Goal: Task Accomplishment & Management: Manage account settings

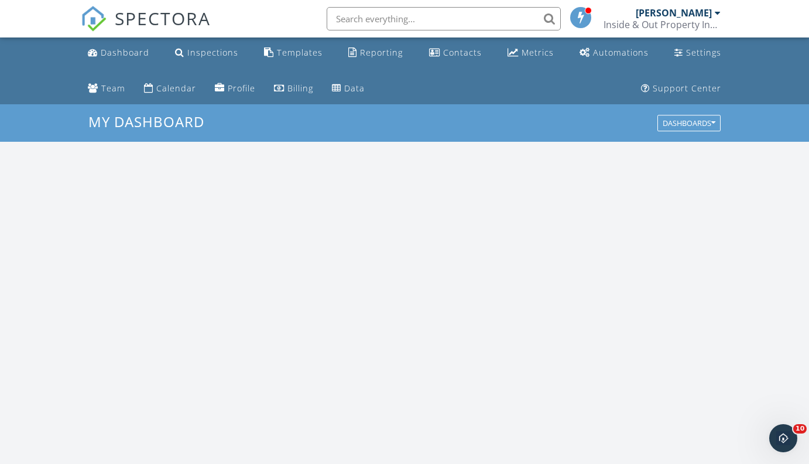
scroll to position [1066, 809]
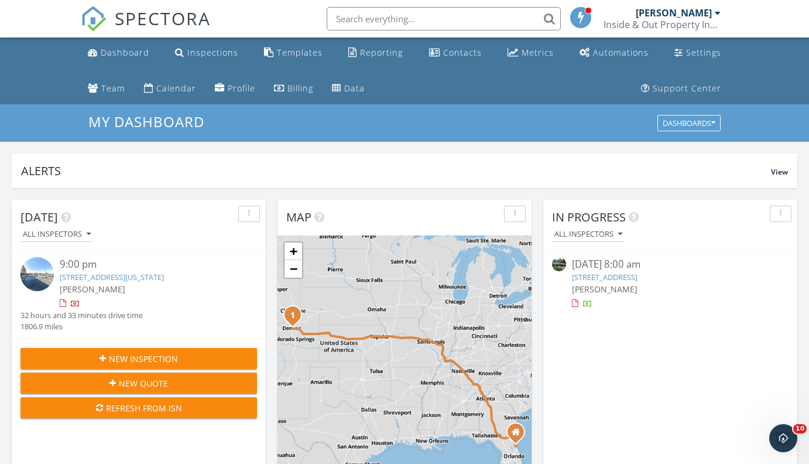
click at [481, 23] on input "text" at bounding box center [444, 18] width 234 height 23
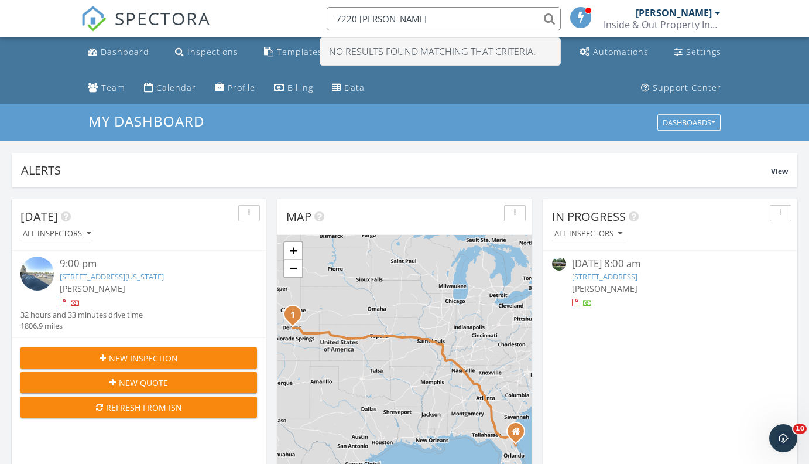
scroll to position [2, 0]
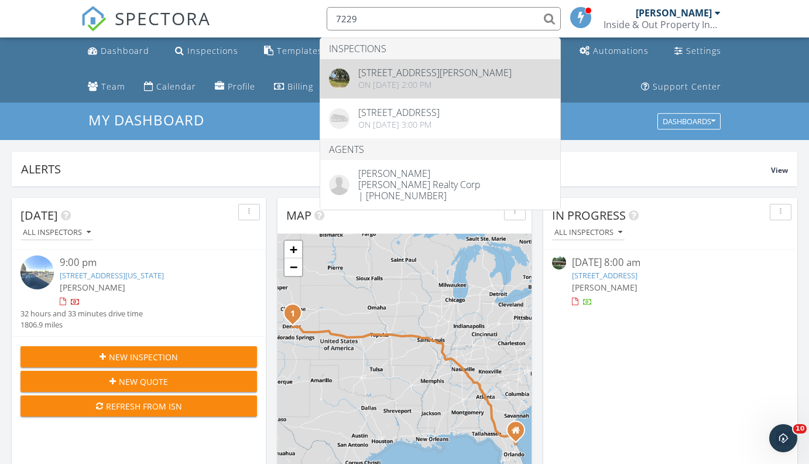
type input "7229"
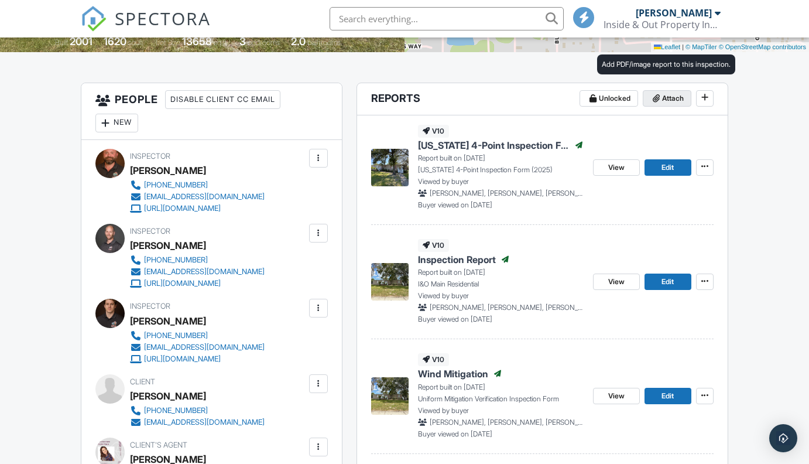
scroll to position [297, 0]
click at [670, 97] on span "Attach" at bounding box center [673, 98] width 22 height 12
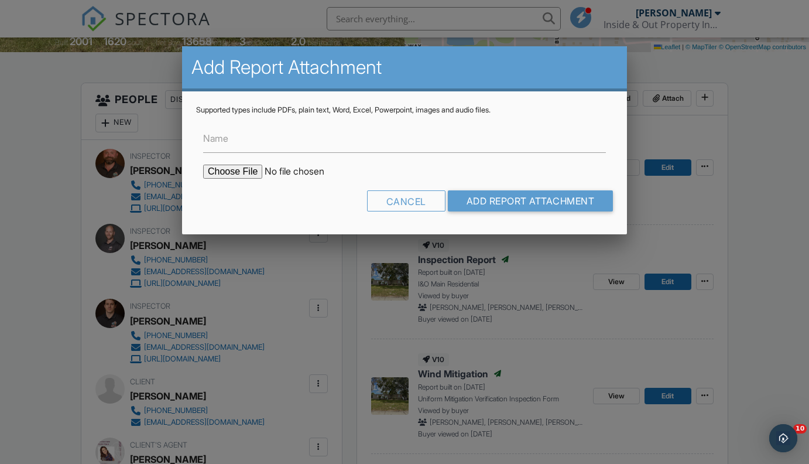
scroll to position [0, 0]
click at [243, 168] on input "file" at bounding box center [302, 171] width 199 height 14
type input "C:\fakepath\33623_report_2025-09-24_14-49-26.pdf"
click at [351, 149] on input "Name" at bounding box center [404, 138] width 403 height 29
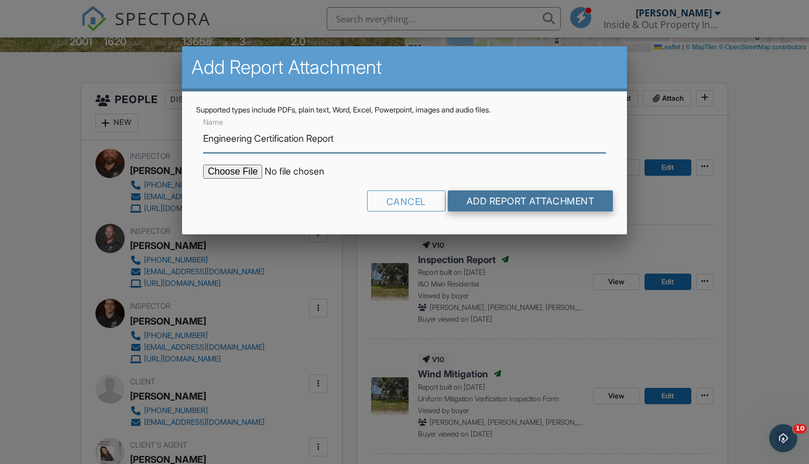
type input "Engineering Certification Report"
click at [560, 200] on input "Add Report Attachment" at bounding box center [531, 200] width 166 height 21
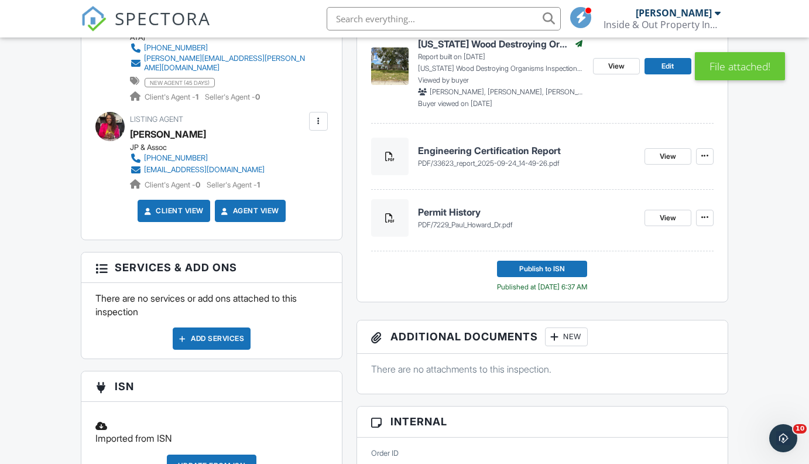
scroll to position [760, 0]
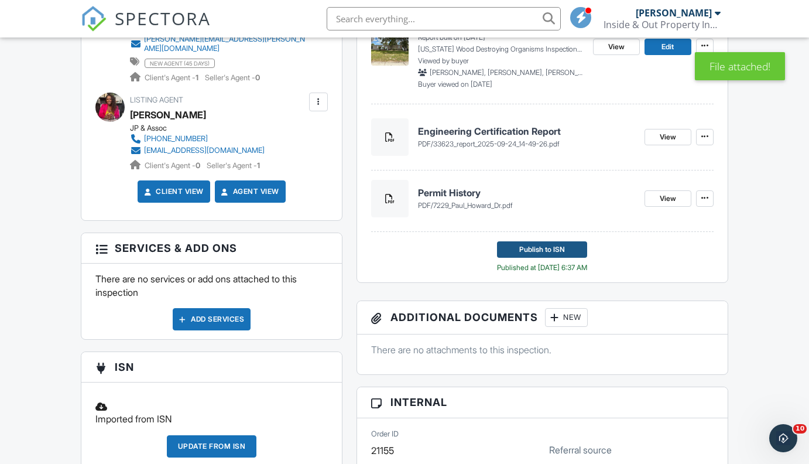
click at [554, 246] on span "Publish to ISN" at bounding box center [542, 249] width 46 height 12
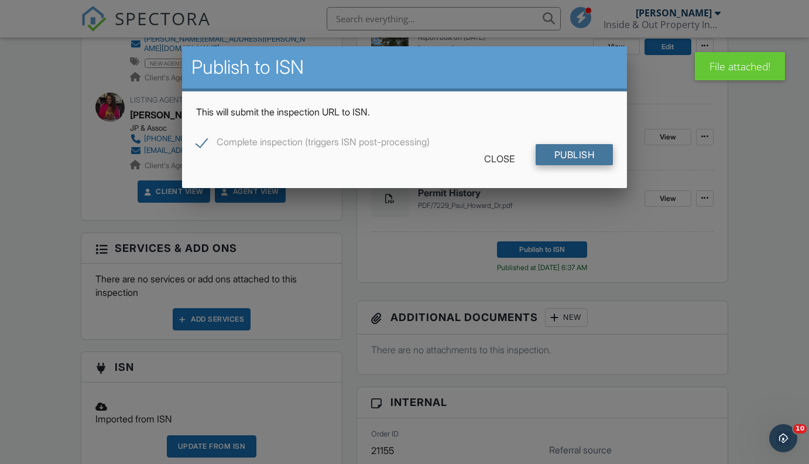
click at [567, 155] on input "Publish" at bounding box center [575, 154] width 78 height 21
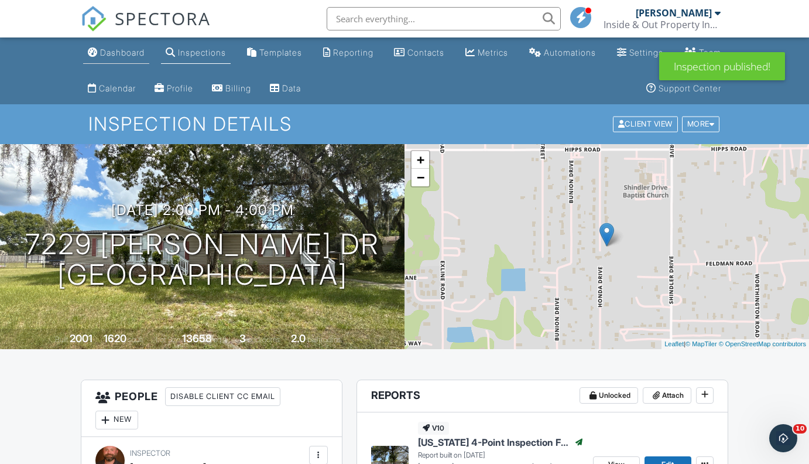
click at [132, 52] on div "Dashboard" at bounding box center [122, 52] width 44 height 10
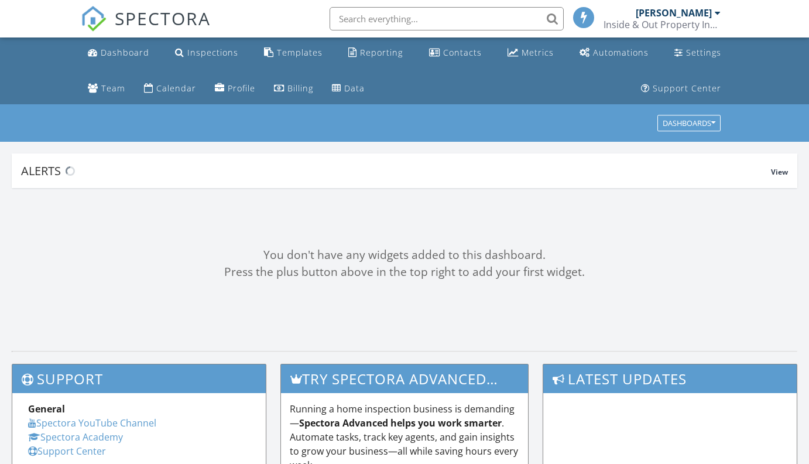
click at [286, 16] on div "SPECTORA [PERSON_NAME] Inside & Out Property Inspectors, Inc Role: Inspector Ch…" at bounding box center [404, 18] width 647 height 37
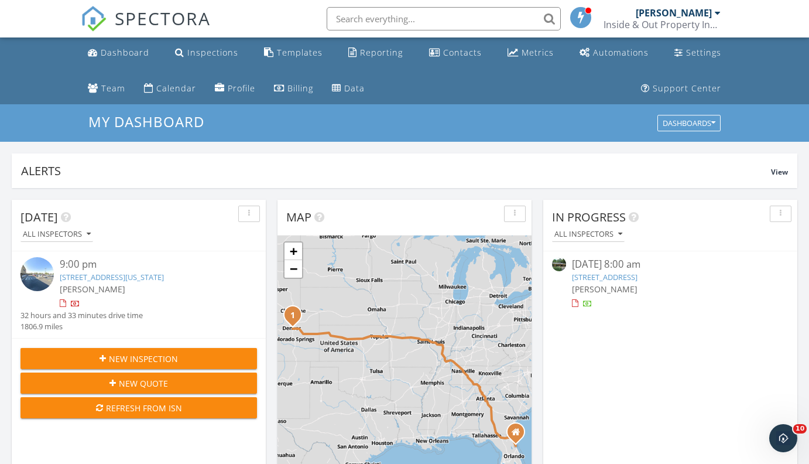
scroll to position [1066, 809]
click at [426, 166] on div "Alerts" at bounding box center [396, 171] width 750 height 16
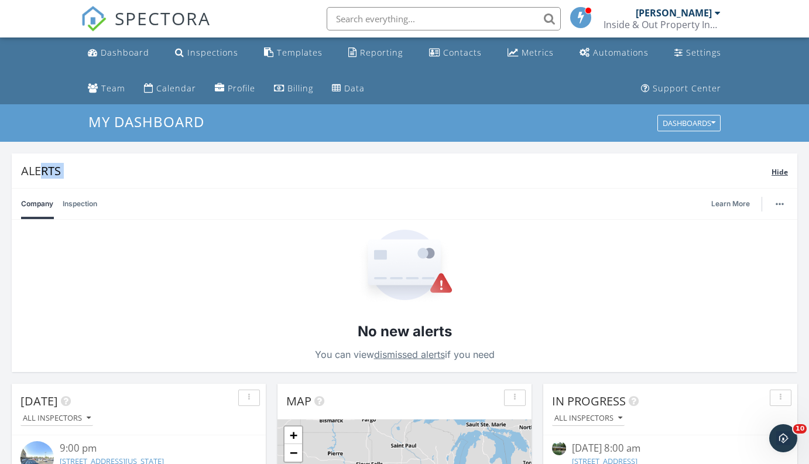
click at [399, 168] on div "Alerts" at bounding box center [396, 171] width 750 height 16
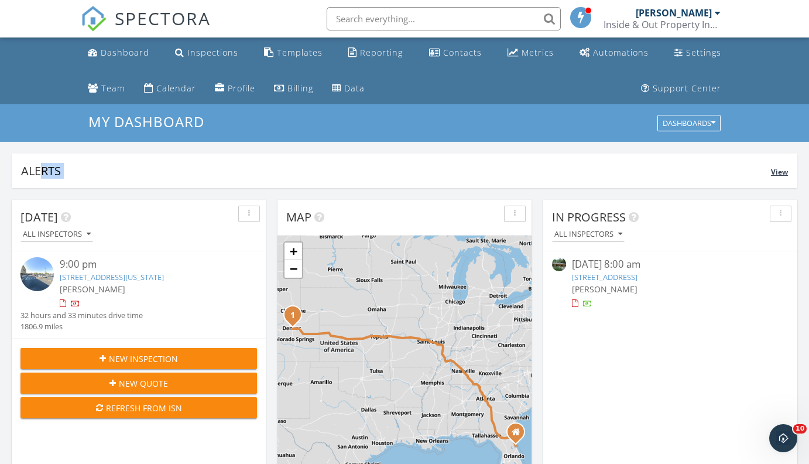
click at [399, 168] on div "Alerts" at bounding box center [396, 171] width 750 height 16
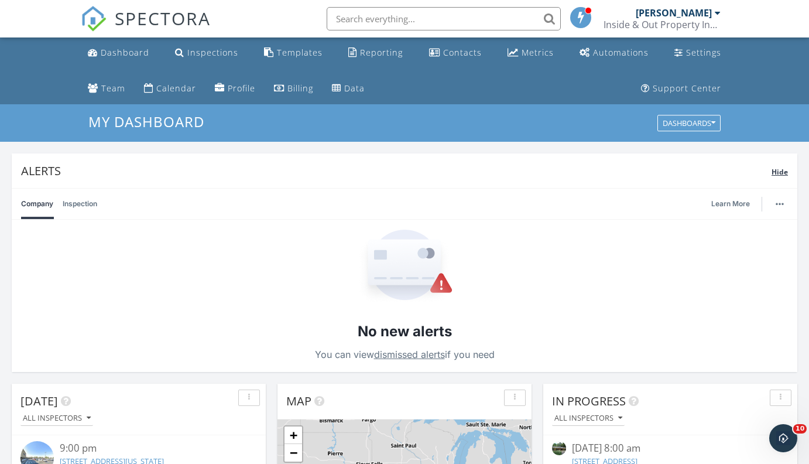
click at [399, 168] on div "Alerts" at bounding box center [396, 171] width 750 height 16
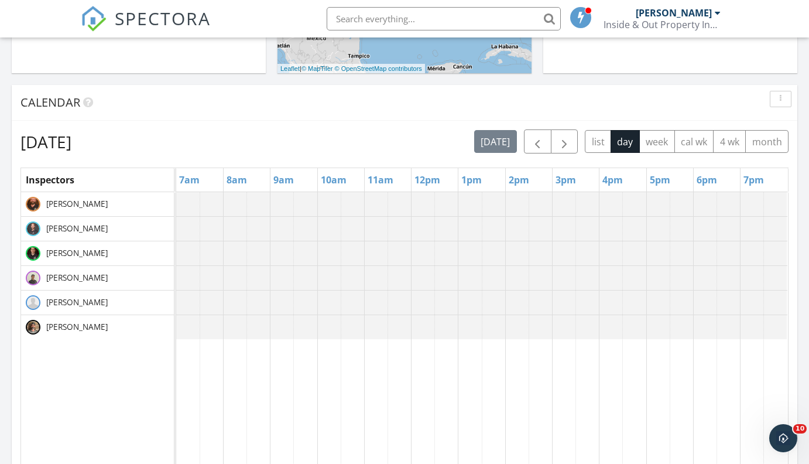
scroll to position [465, 0]
click at [536, 145] on span "button" at bounding box center [537, 143] width 14 height 14
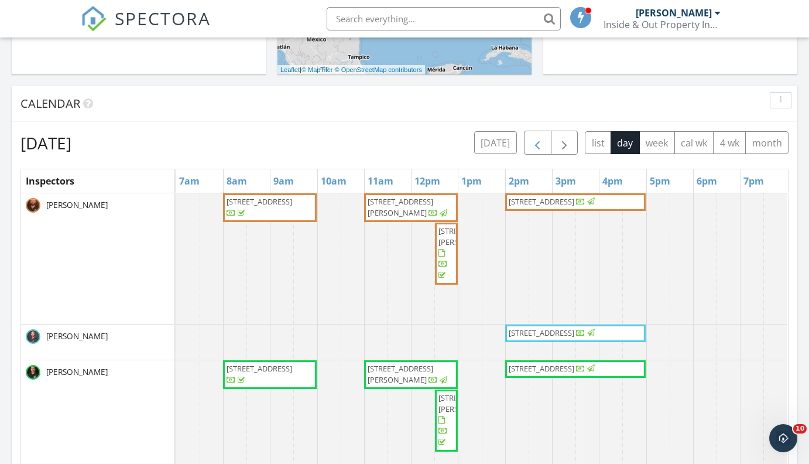
click at [536, 145] on span "button" at bounding box center [537, 143] width 14 height 14
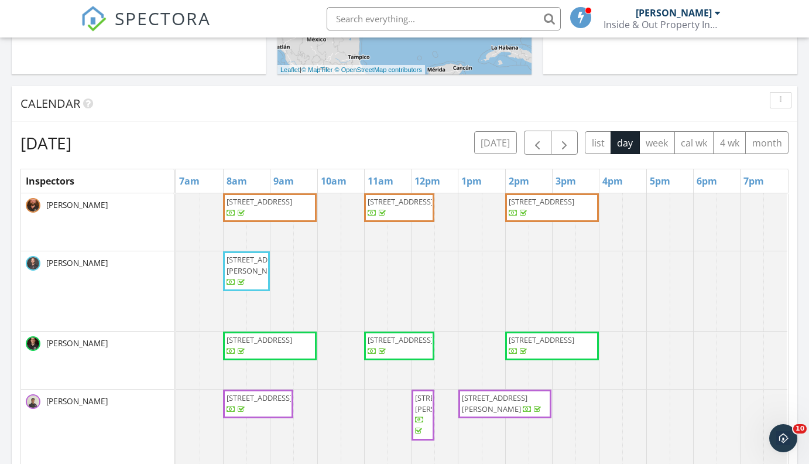
click at [407, 143] on div "[DATE] [DATE] list day week cal wk 4 wk month" at bounding box center [404, 143] width 768 height 24
click at [564, 142] on span "button" at bounding box center [564, 143] width 14 height 14
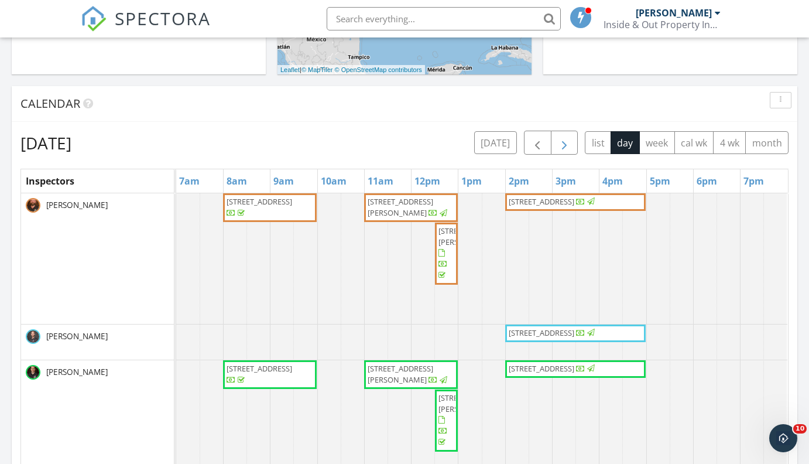
click at [564, 142] on span "button" at bounding box center [564, 143] width 14 height 14
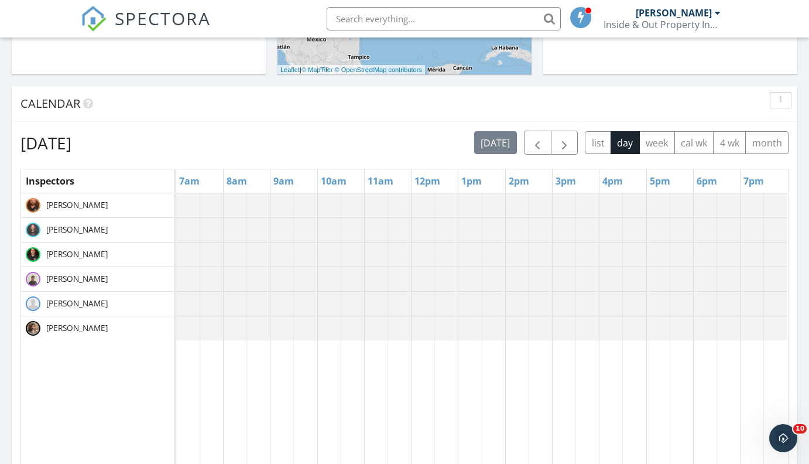
click at [410, 134] on div "[DATE] [DATE] list day week cal wk 4 wk month" at bounding box center [404, 143] width 768 height 24
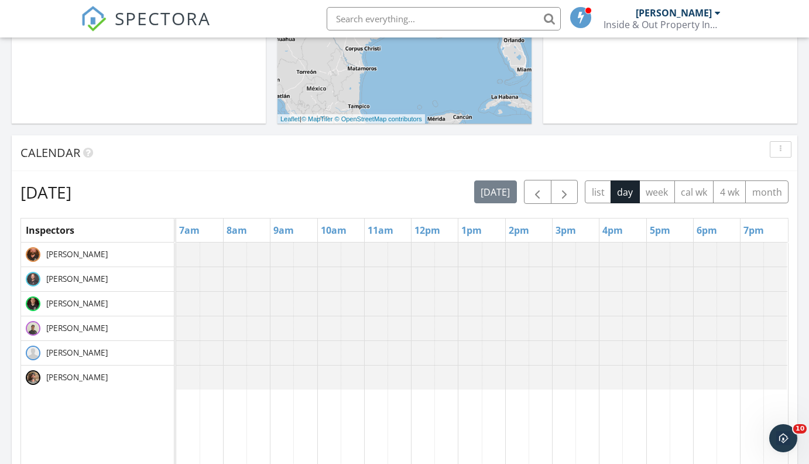
scroll to position [414, 0]
